Goal: Task Accomplishment & Management: Manage account settings

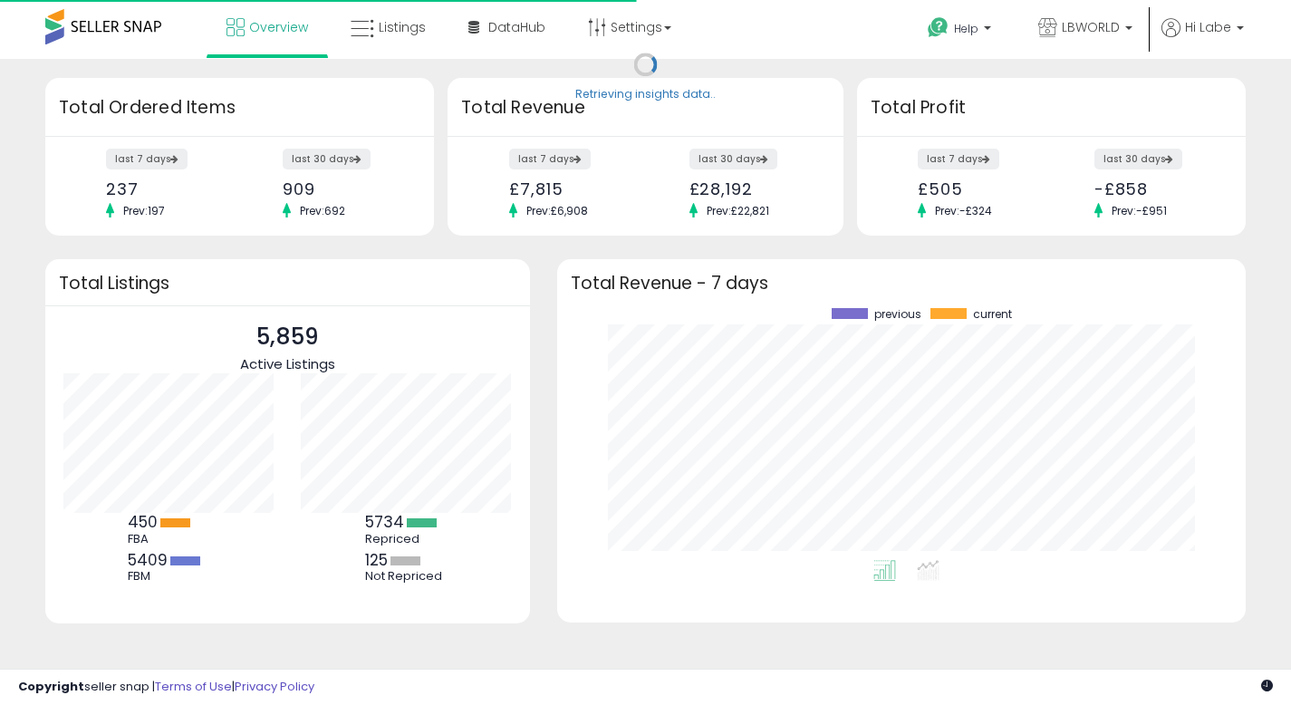
scroll to position [252, 652]
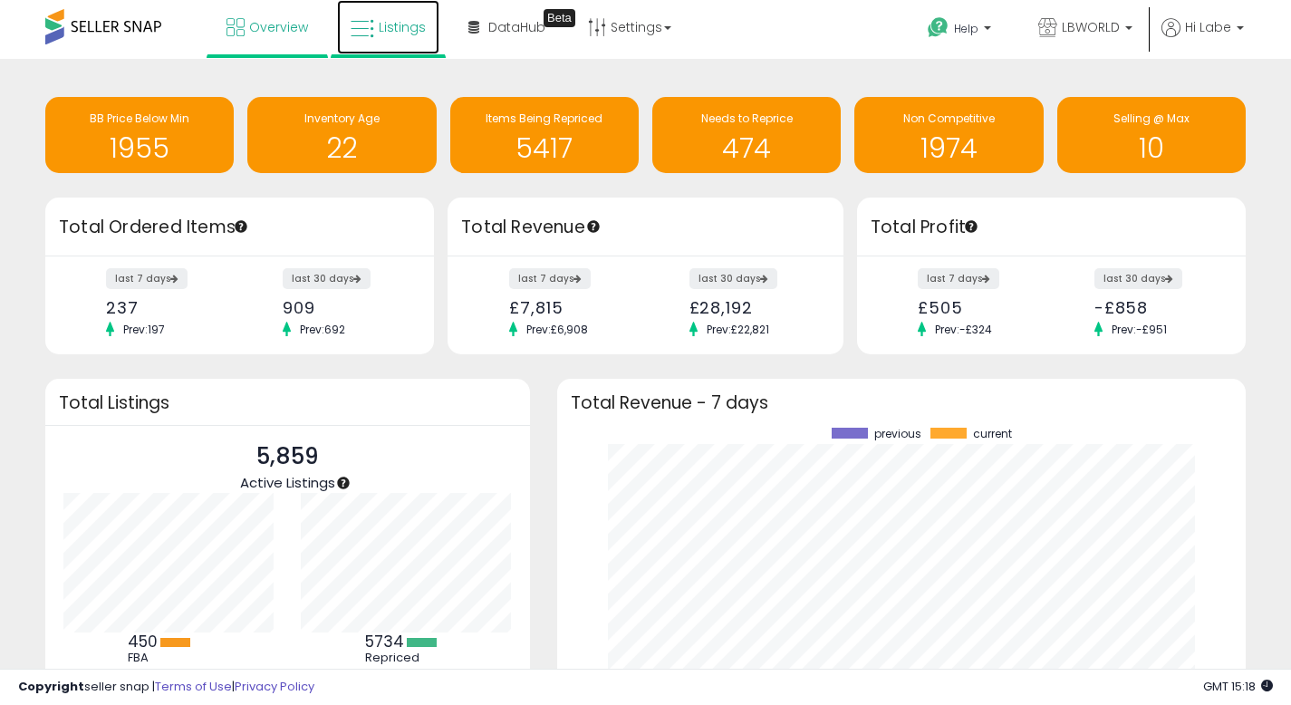
click at [403, 27] on span "Listings" at bounding box center [402, 27] width 47 height 18
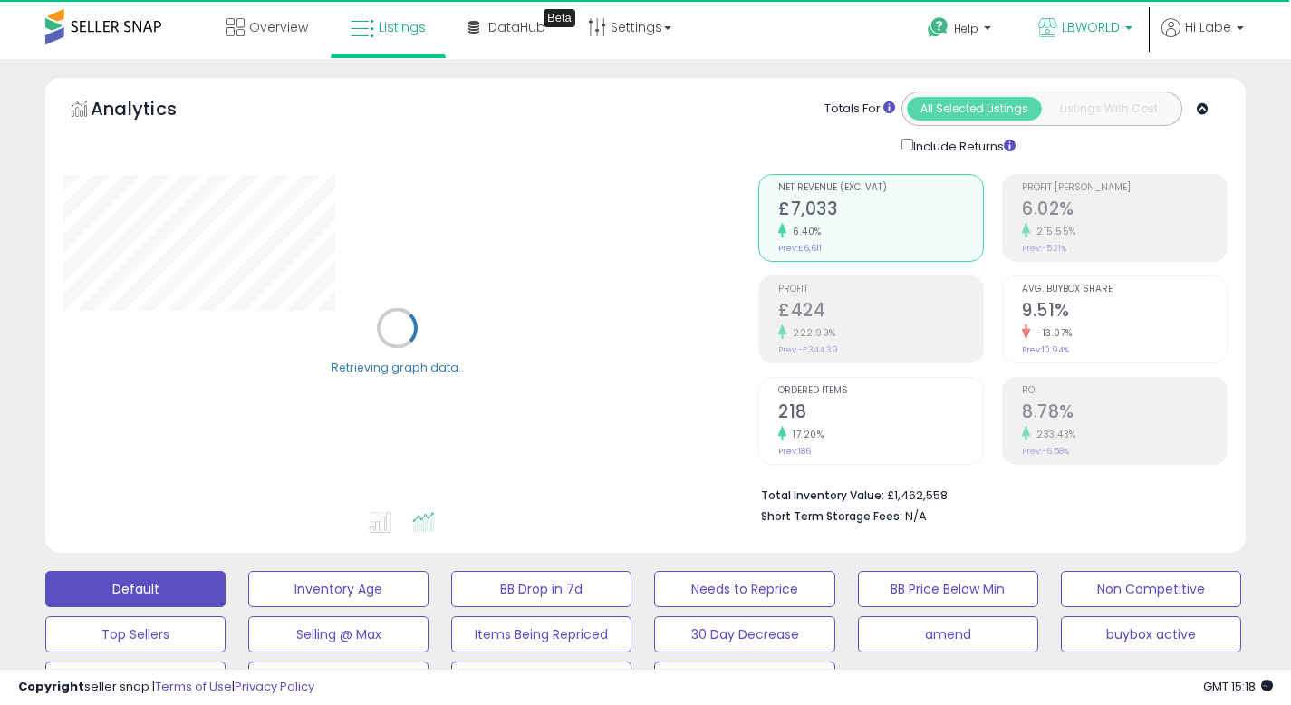
click at [1122, 30] on p "LBWORLD" at bounding box center [1086, 29] width 94 height 23
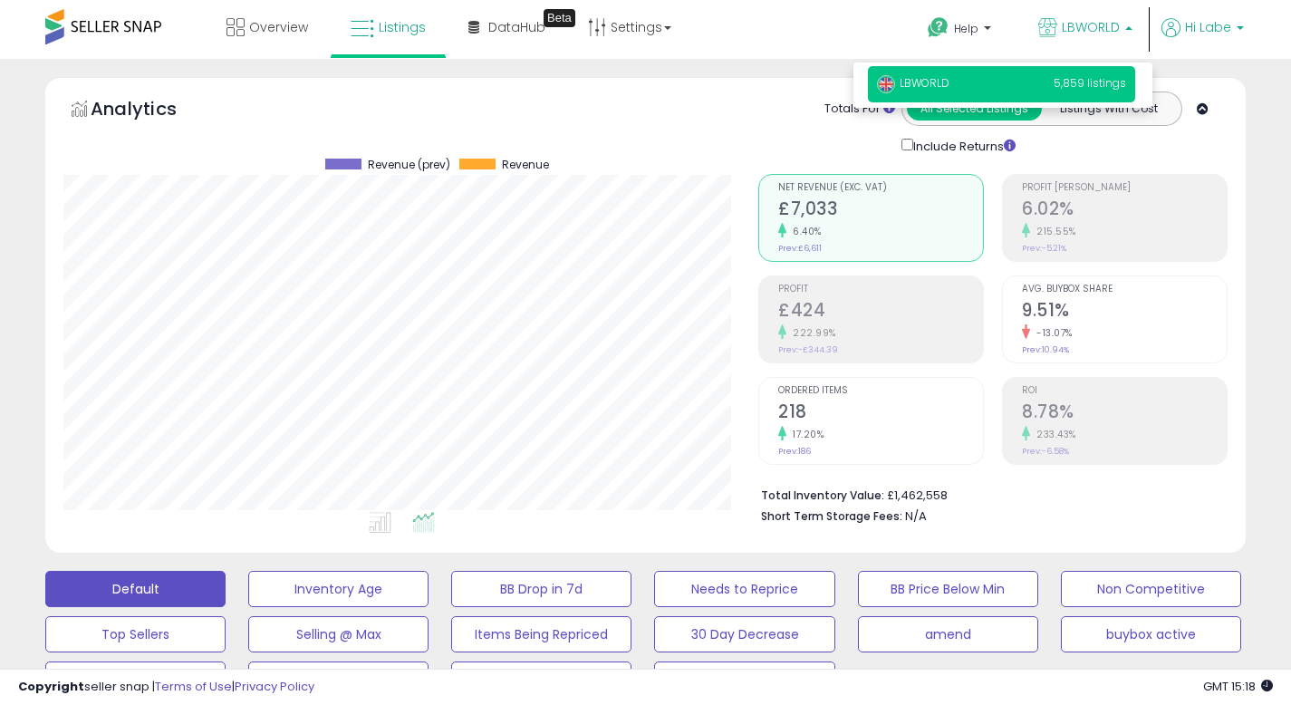
click at [1223, 25] on span "Hi Labe" at bounding box center [1208, 27] width 46 height 18
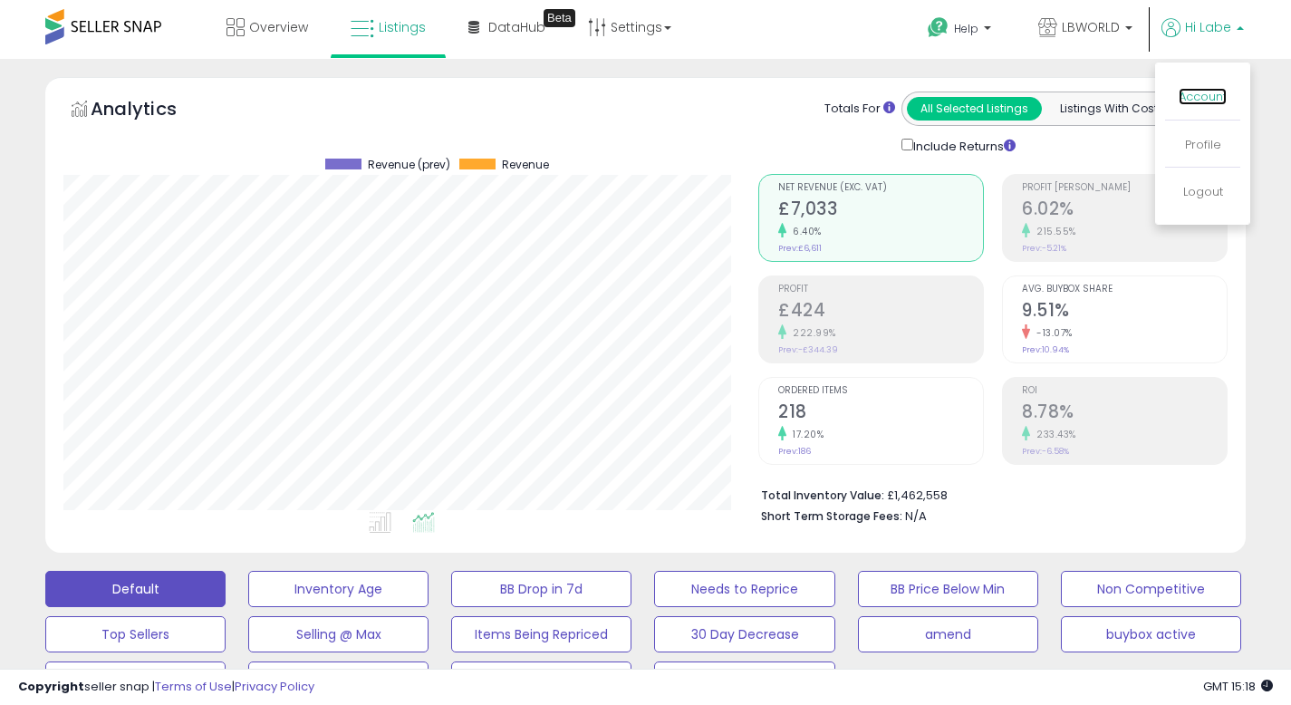
click at [1194, 98] on link "Account" at bounding box center [1203, 96] width 48 height 17
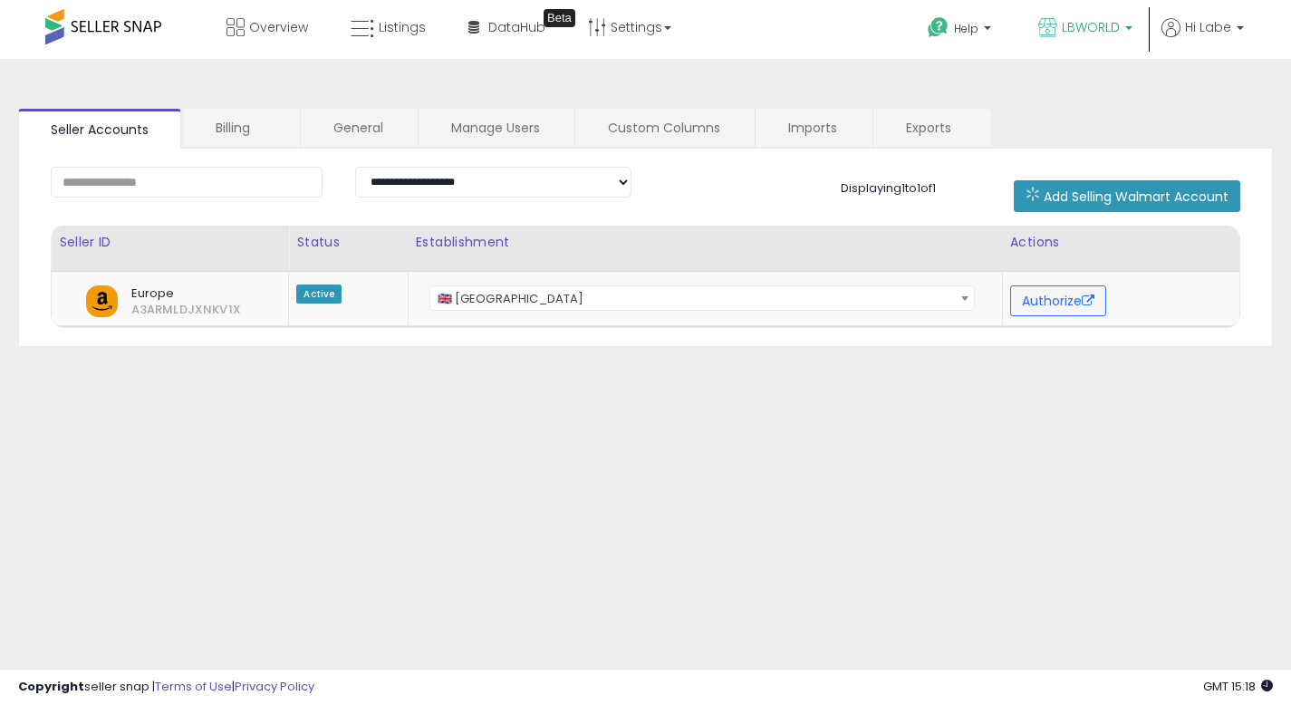
click at [1109, 31] on span "LBWORLD" at bounding box center [1091, 27] width 58 height 18
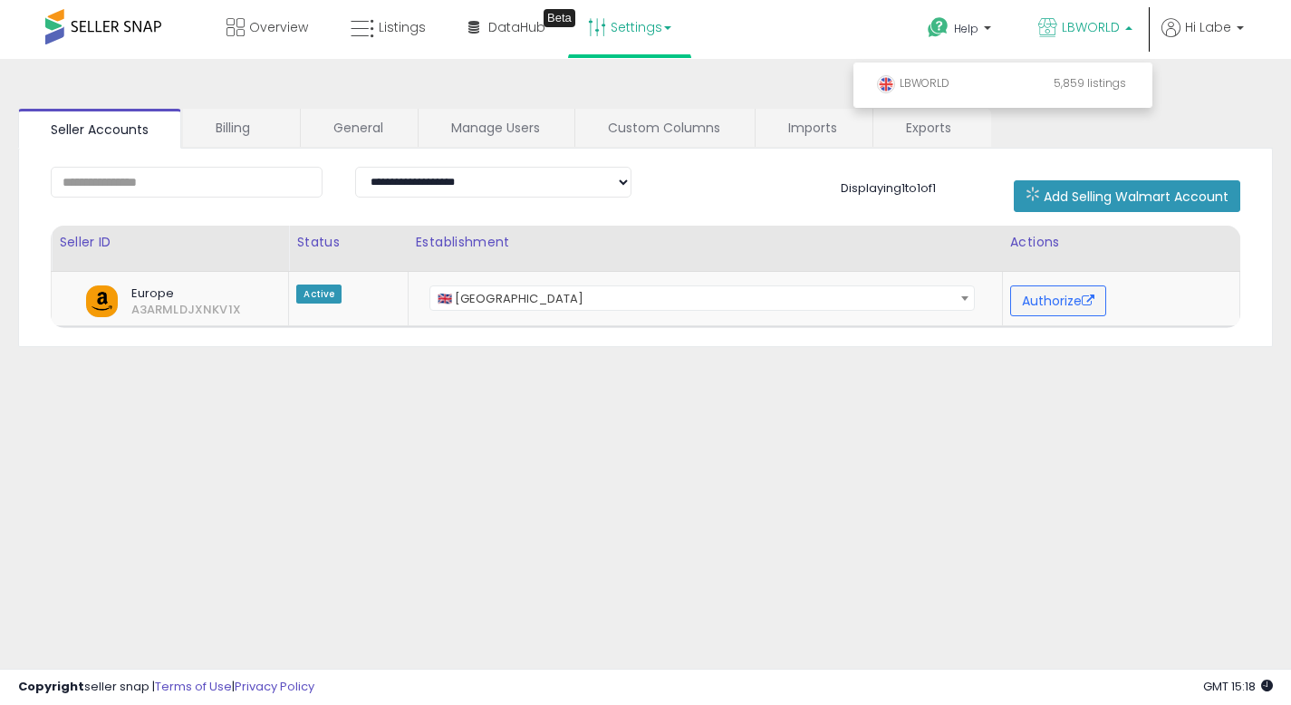
click at [662, 31] on link "Settings" at bounding box center [630, 27] width 111 height 54
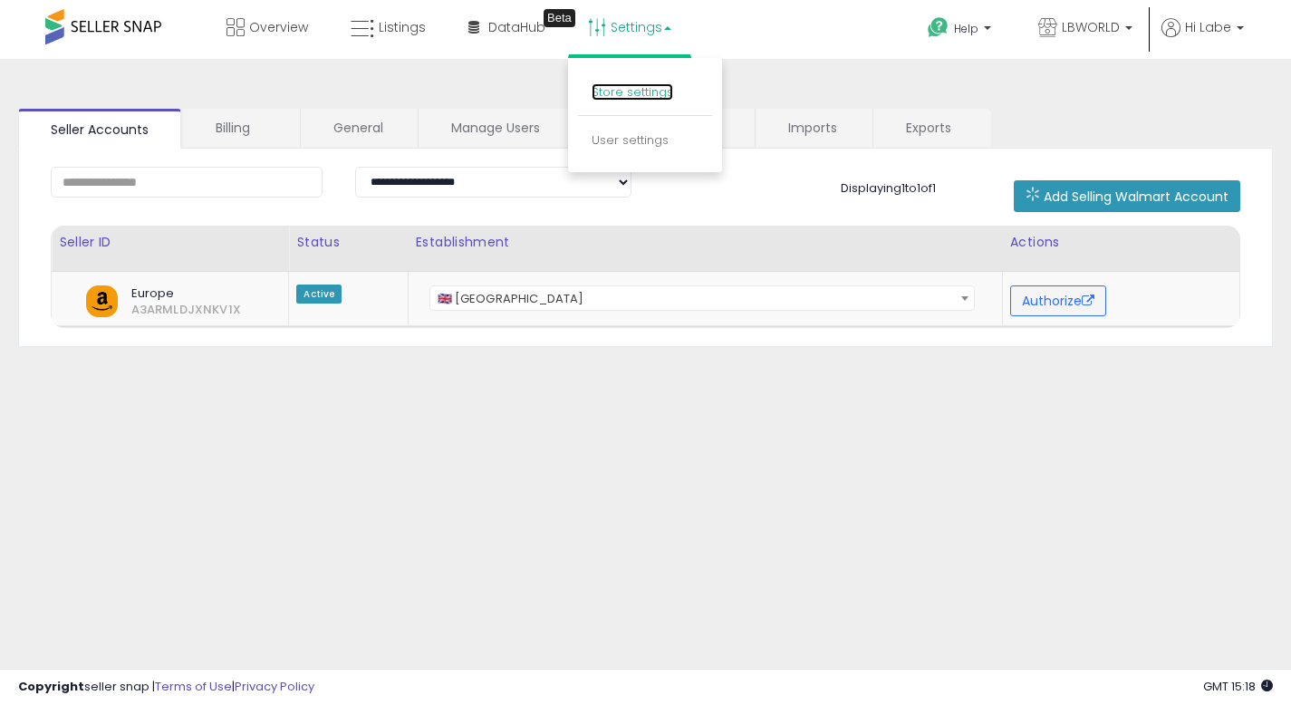
click at [618, 92] on link "Store settings" at bounding box center [633, 91] width 82 height 17
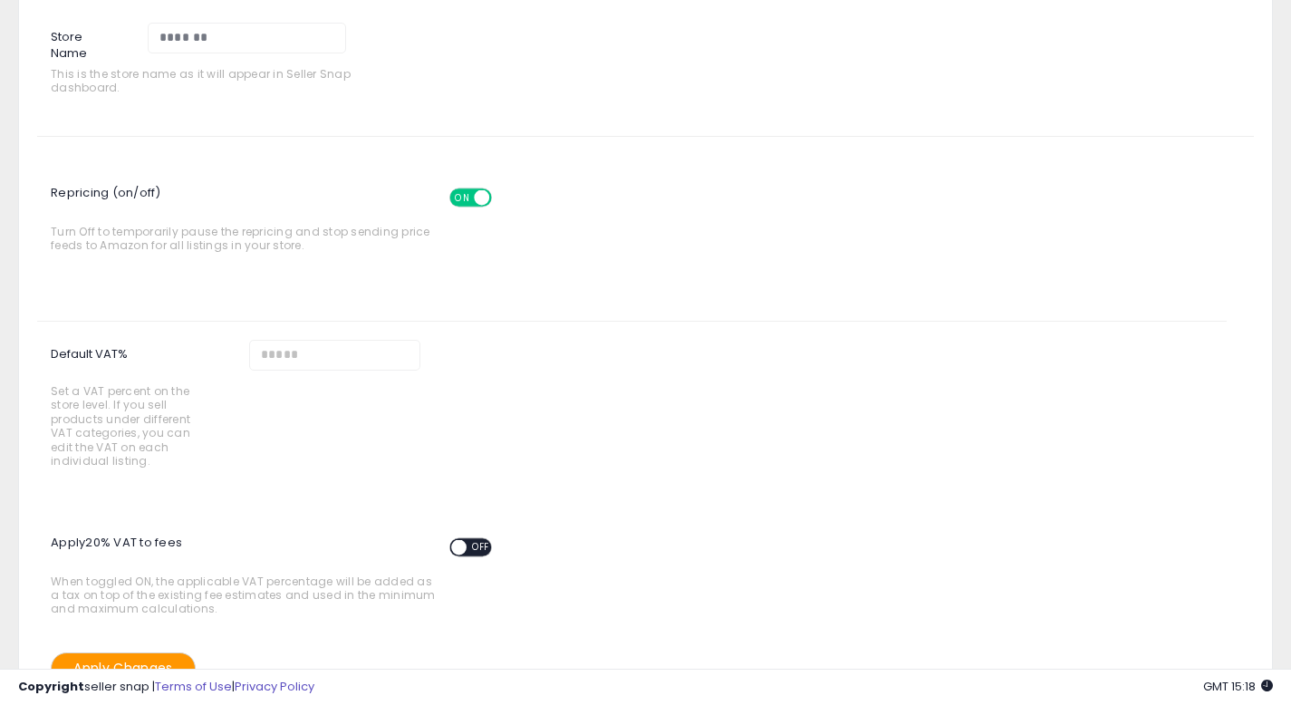
scroll to position [53, 0]
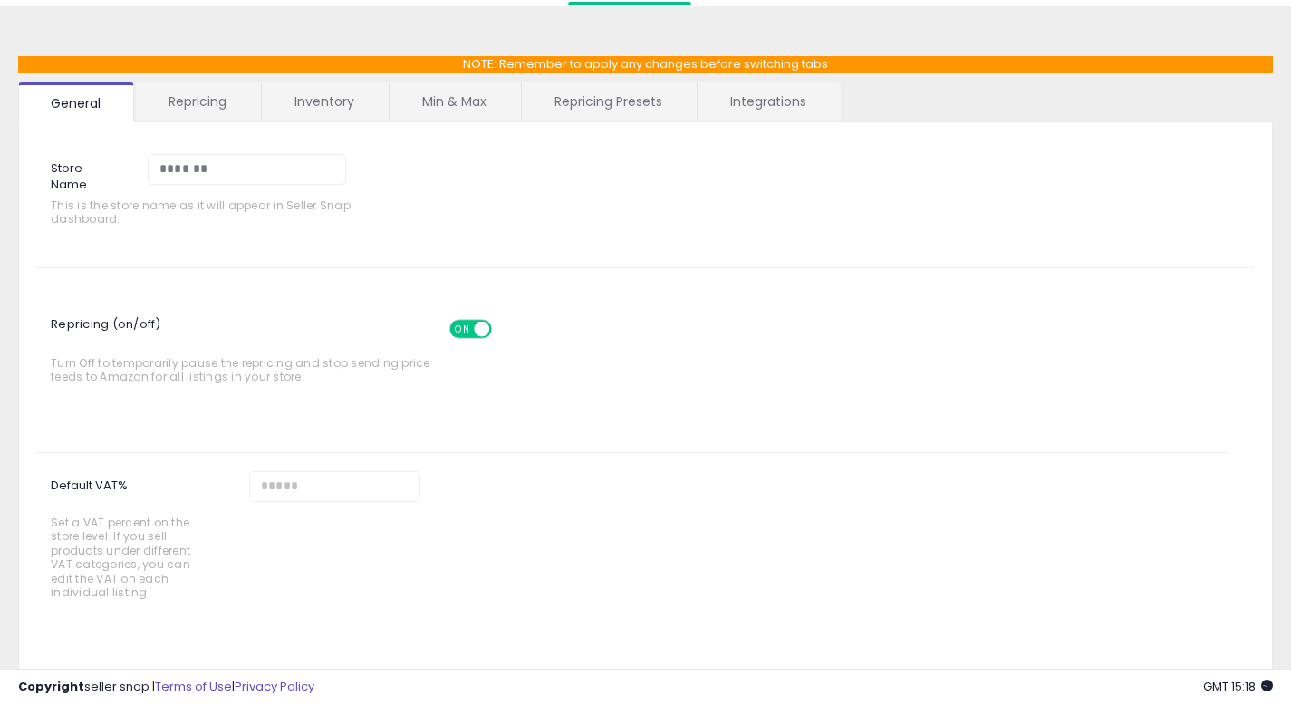
click at [207, 98] on link "Repricing" at bounding box center [197, 101] width 123 height 38
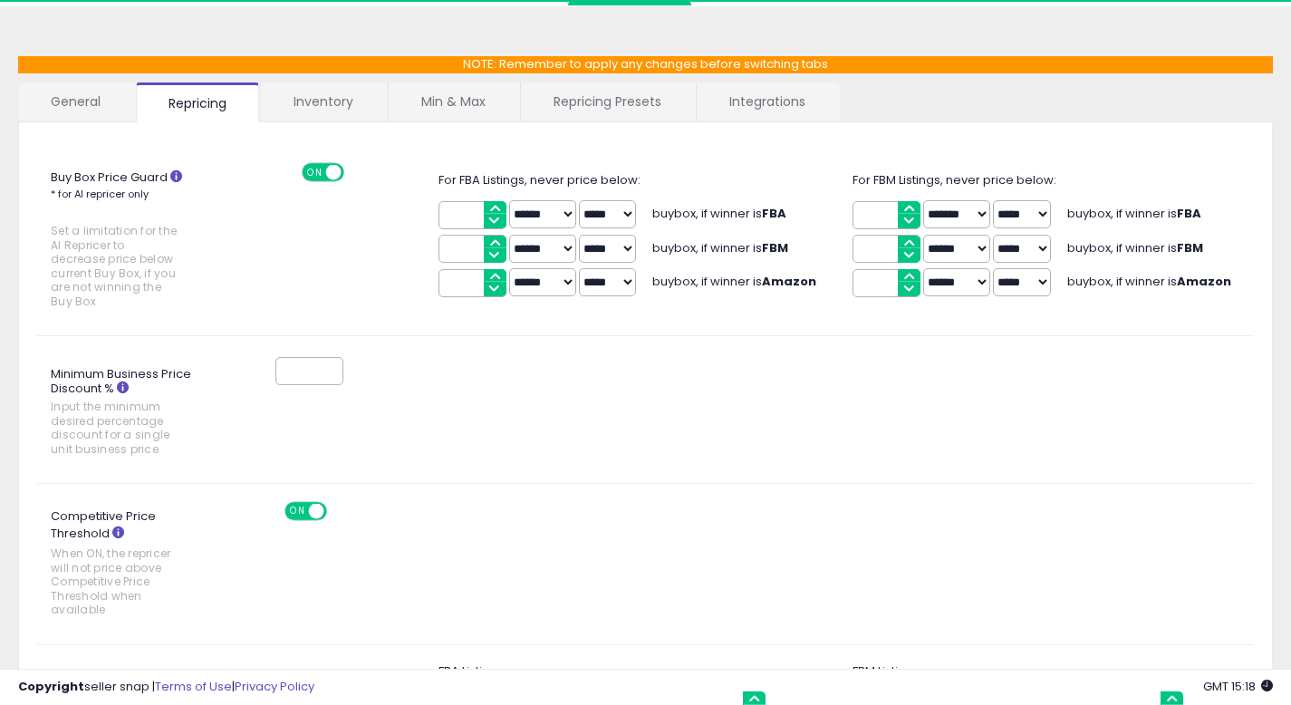
click at [694, 361] on div "*" at bounding box center [749, 371] width 1037 height 34
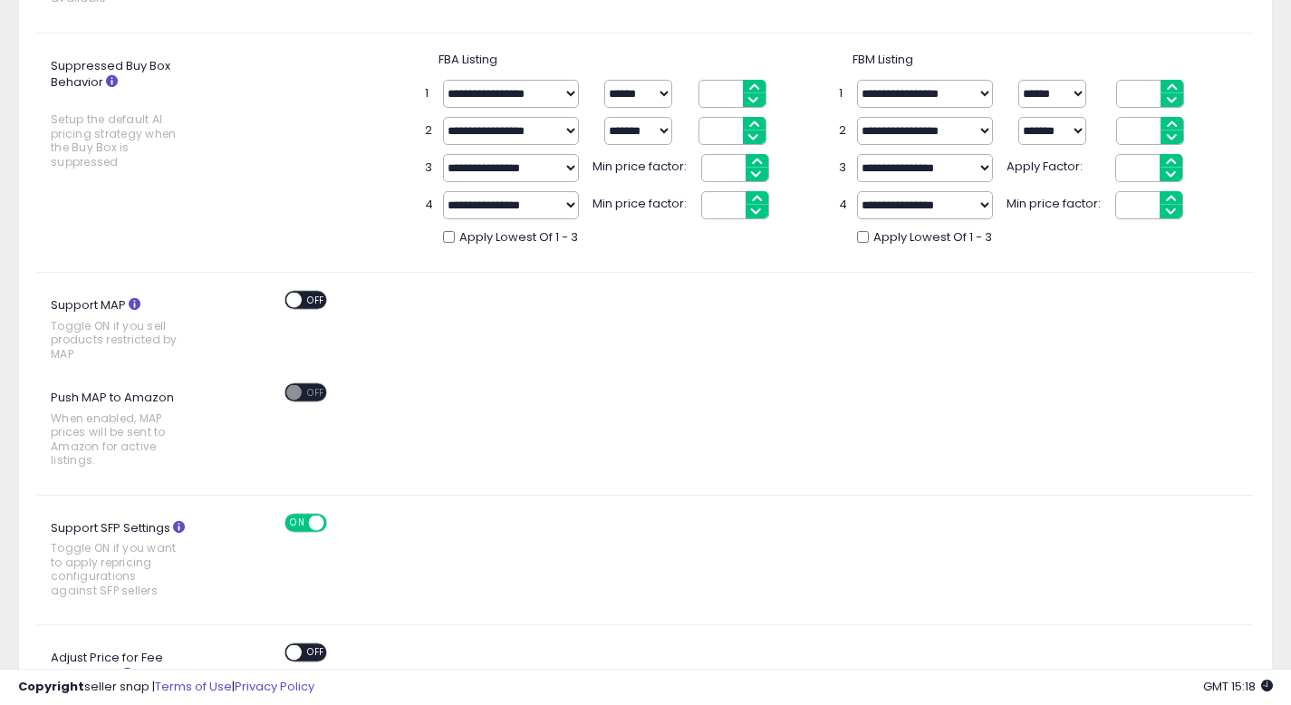
scroll to position [705, 0]
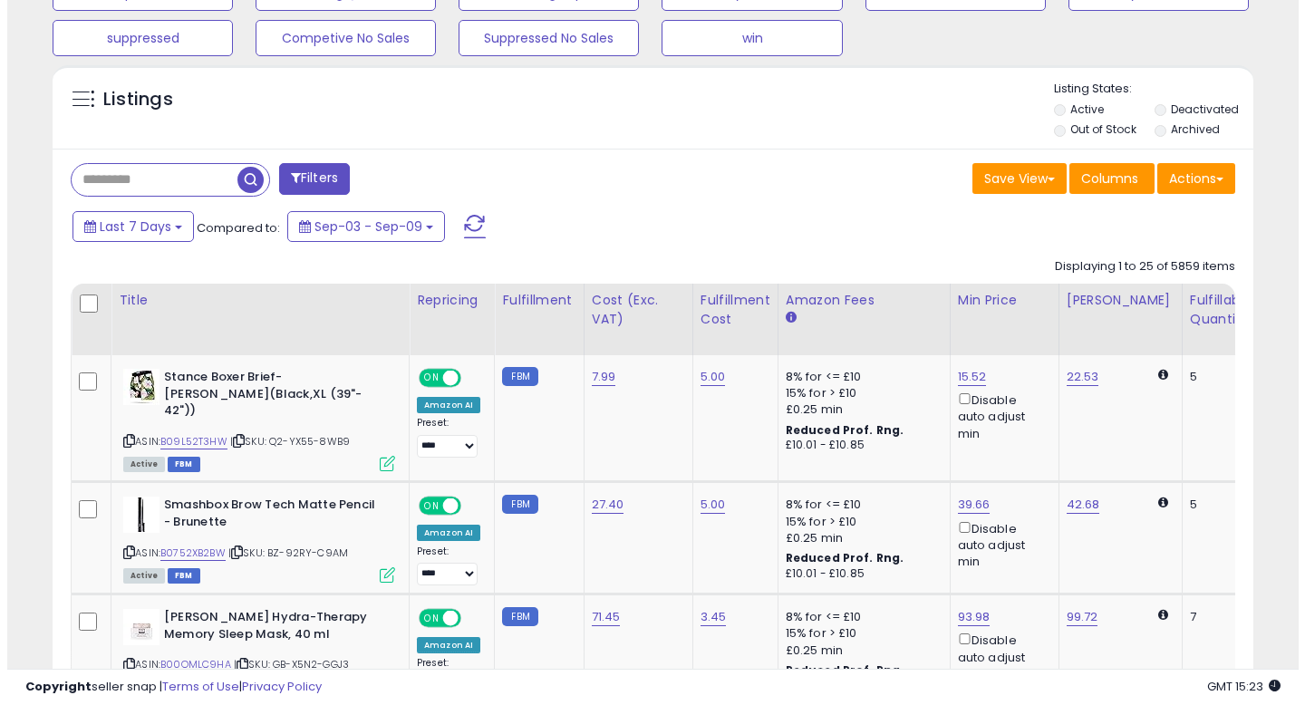
scroll to position [372, 695]
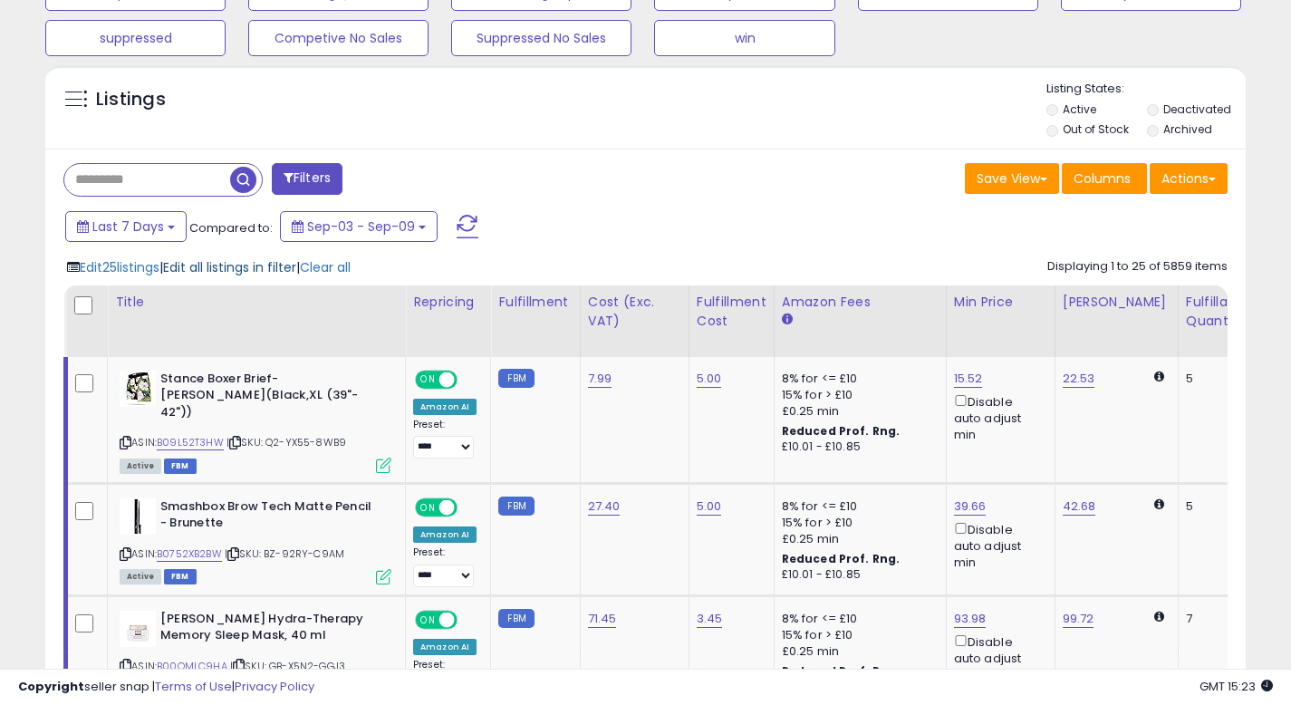
click at [272, 264] on span "Edit all listings in filter" at bounding box center [229, 267] width 133 height 18
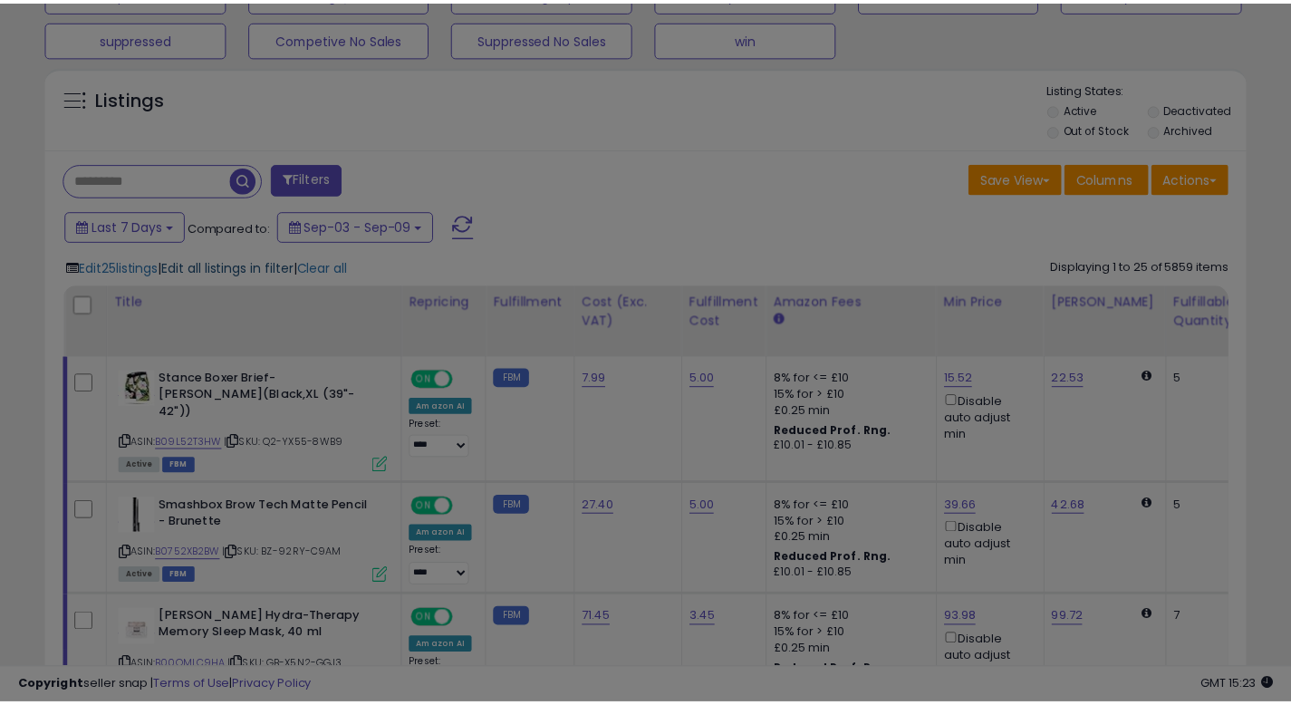
scroll to position [372, 702]
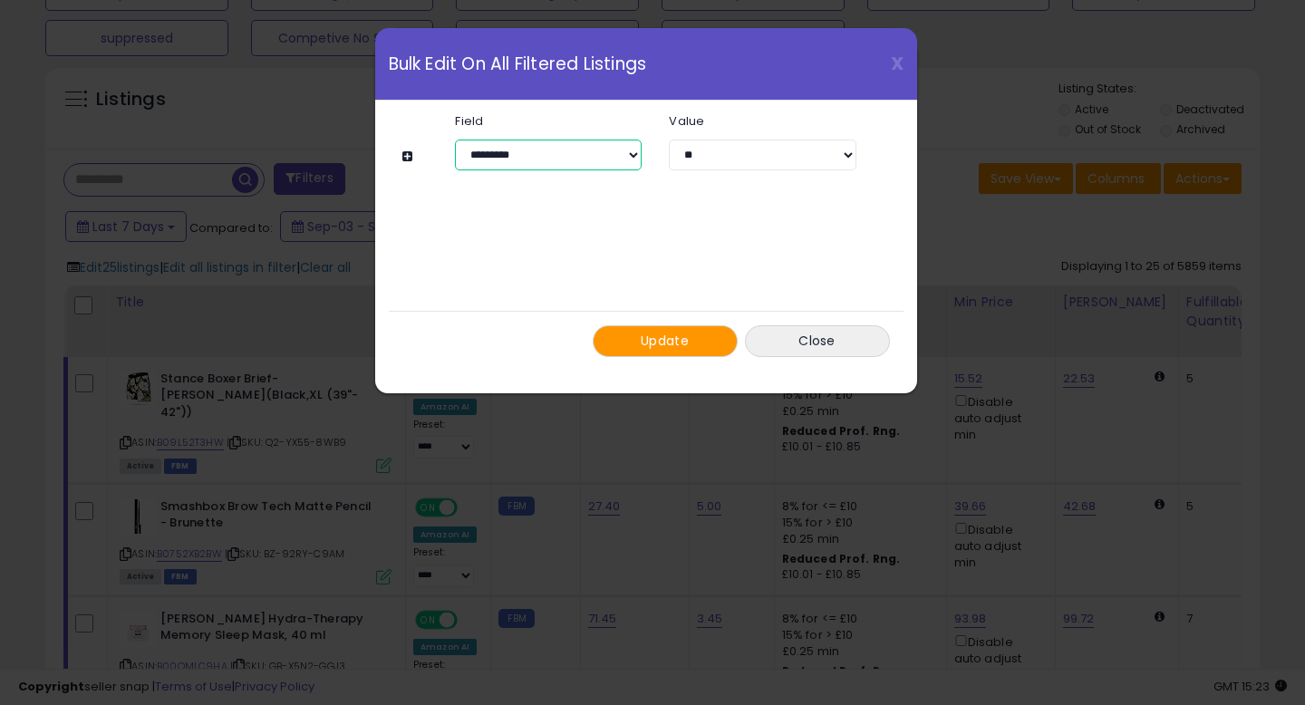
click at [629, 154] on select "**********" at bounding box center [548, 155] width 187 height 31
select select "**********"
click at [455, 140] on select "**********" at bounding box center [548, 155] width 187 height 31
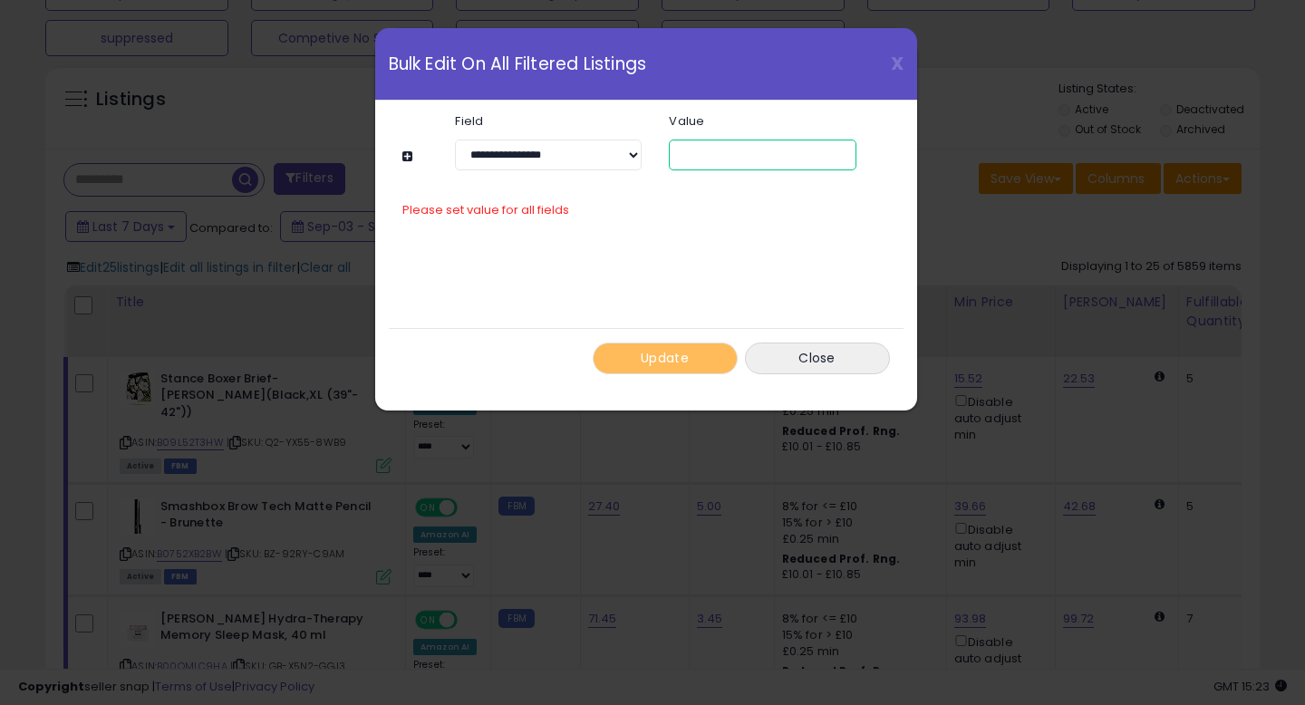
click at [703, 149] on input "number" at bounding box center [762, 155] width 187 height 31
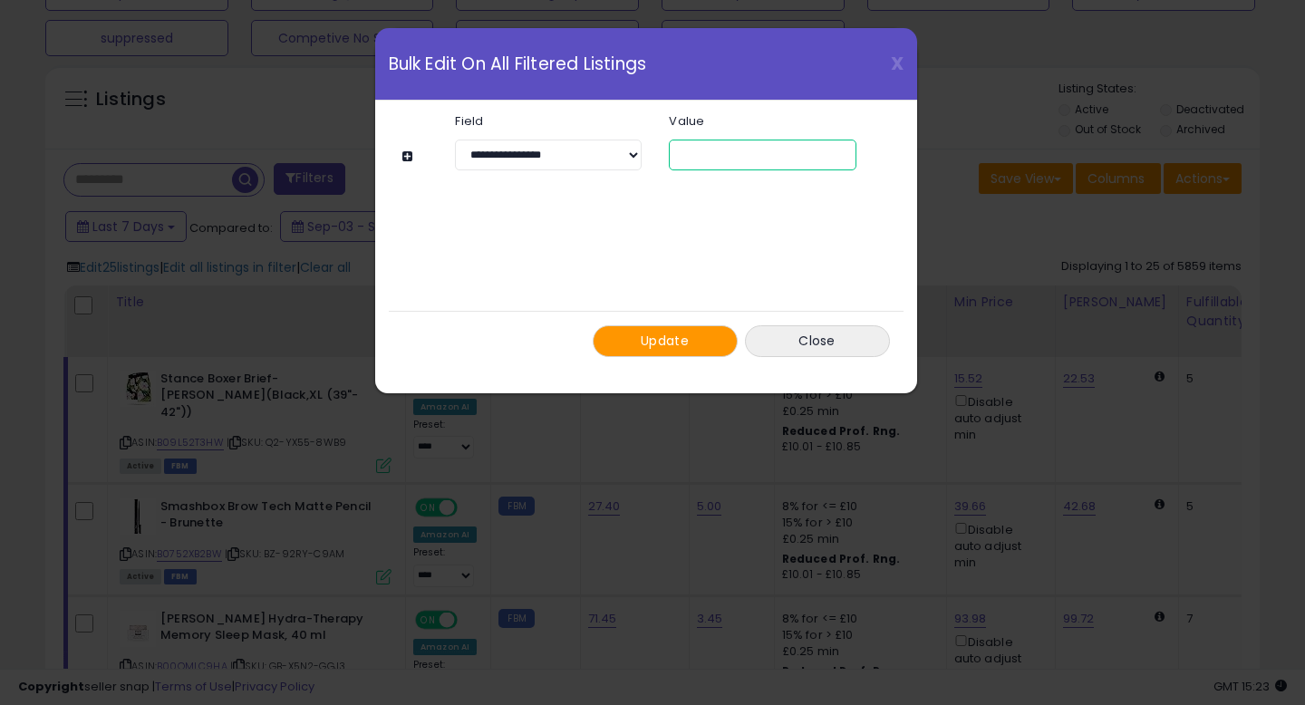
type input "****"
click at [646, 345] on span "Update" at bounding box center [665, 341] width 48 height 18
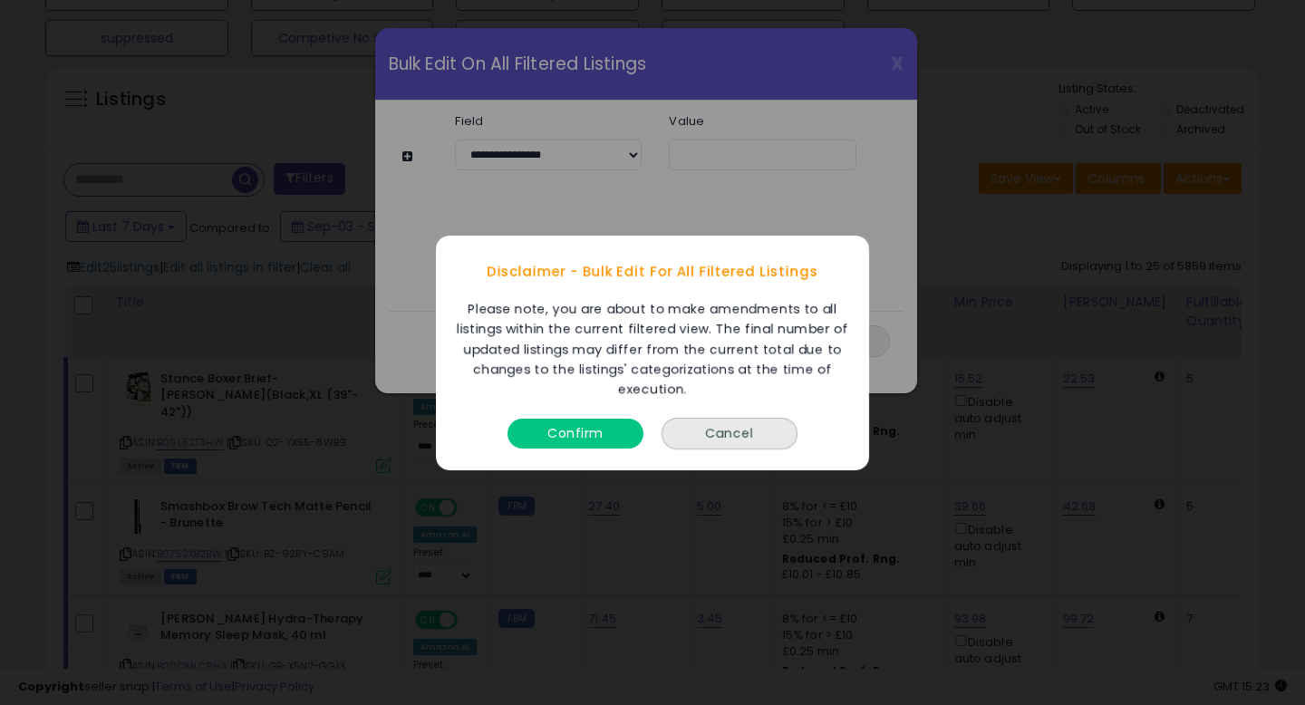
click at [591, 430] on button "Confirm" at bounding box center [575, 433] width 136 height 30
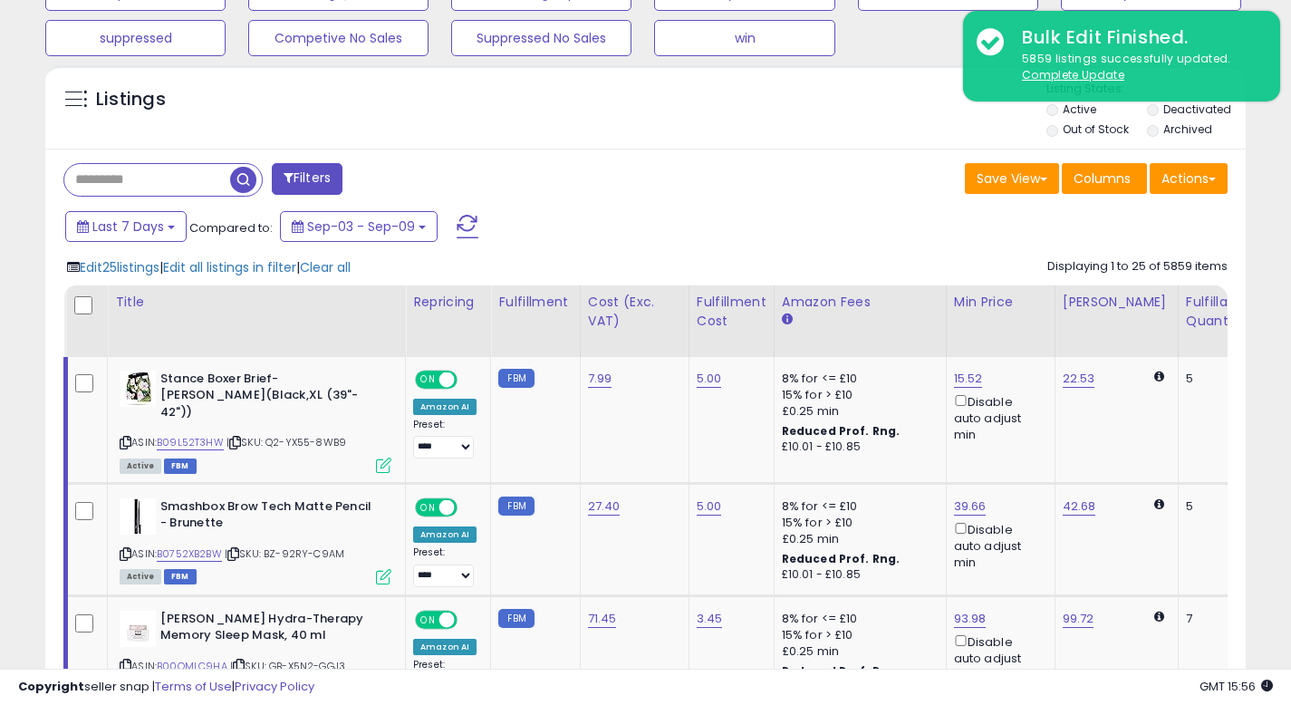
scroll to position [0, 0]
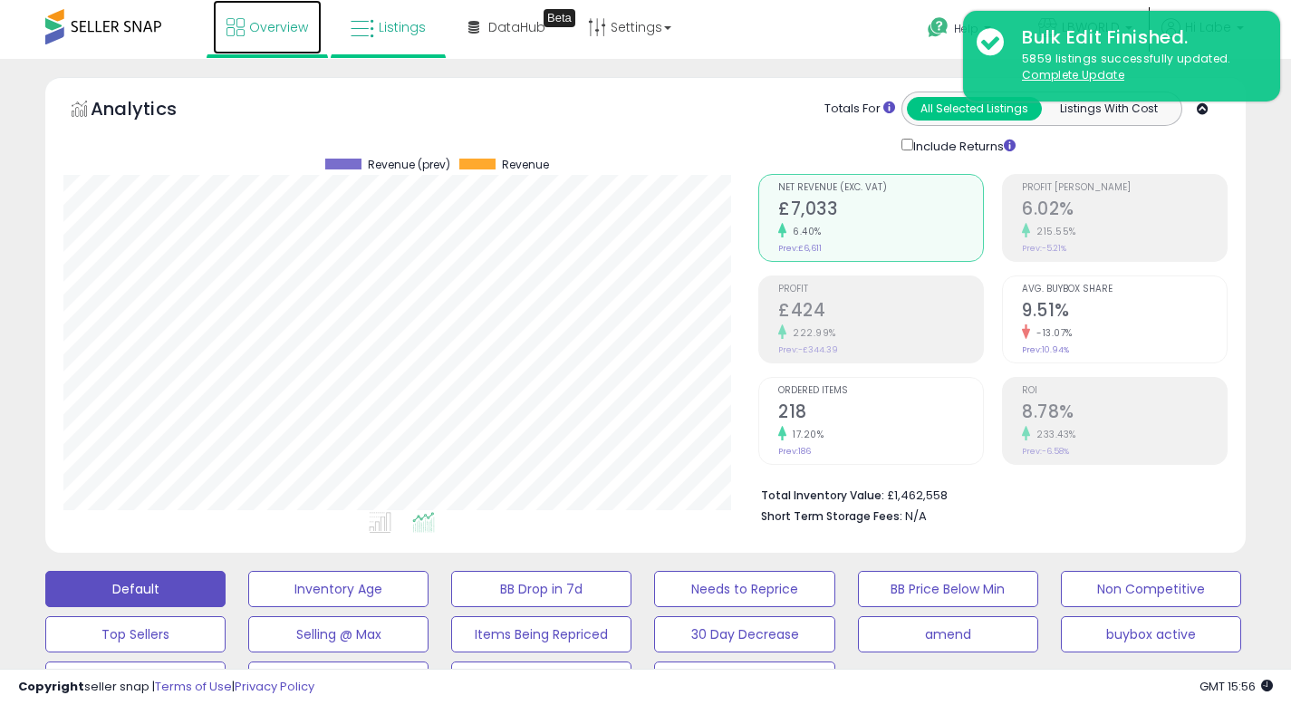
click at [275, 23] on span "Overview" at bounding box center [278, 27] width 59 height 18
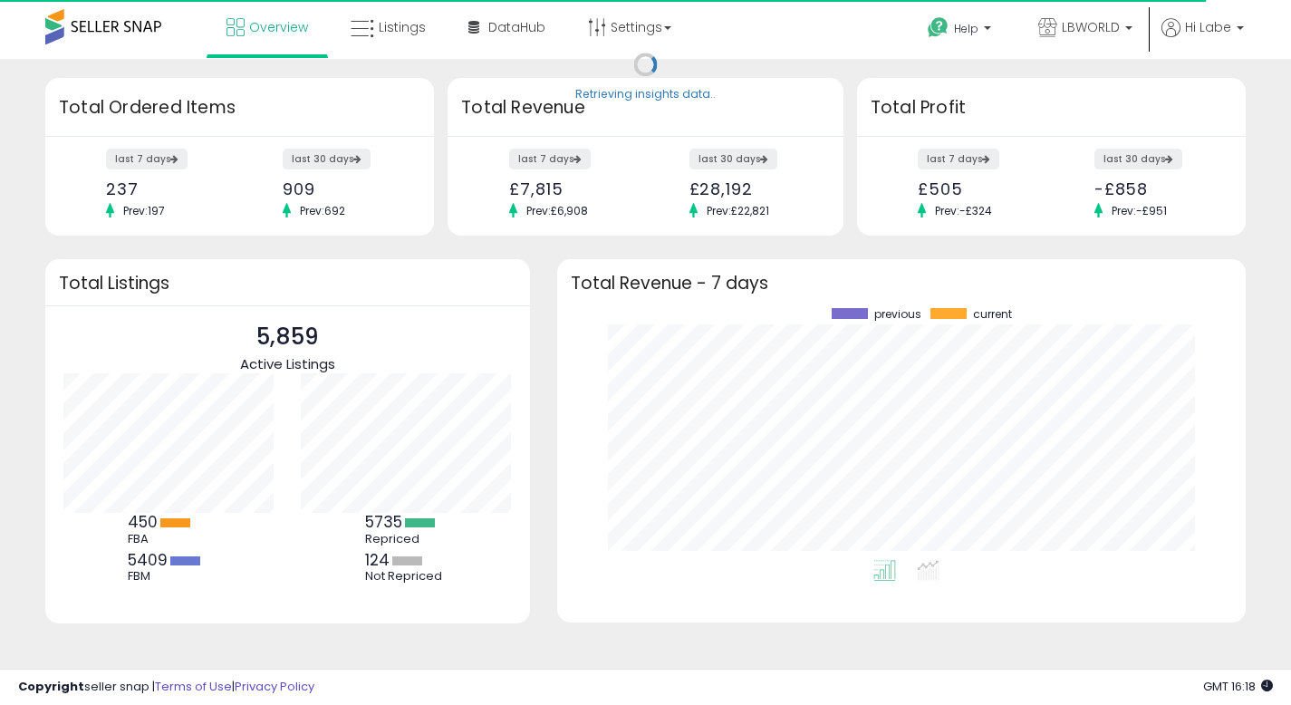
scroll to position [252, 652]
